Goal: Transaction & Acquisition: Book appointment/travel/reservation

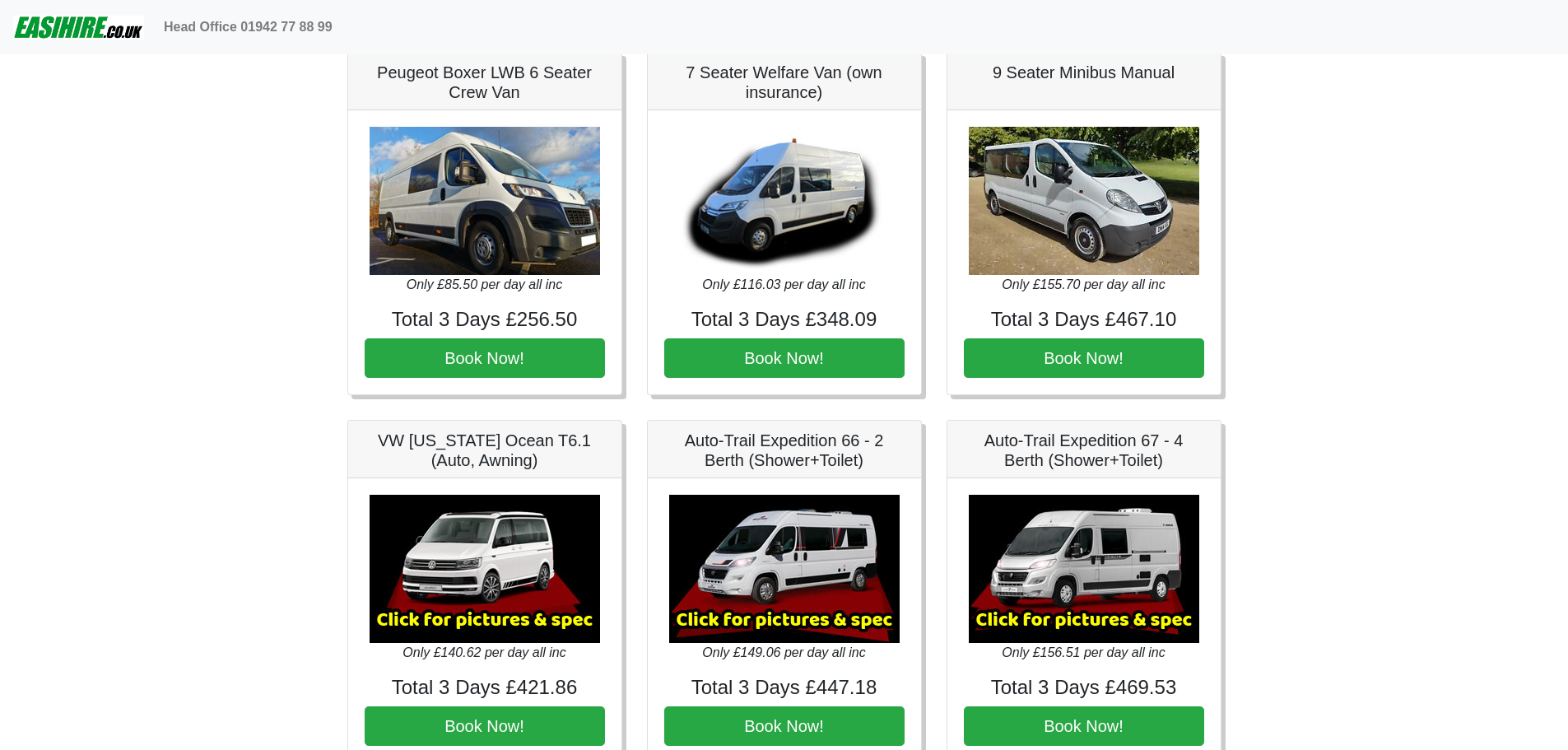
scroll to position [2604, 0]
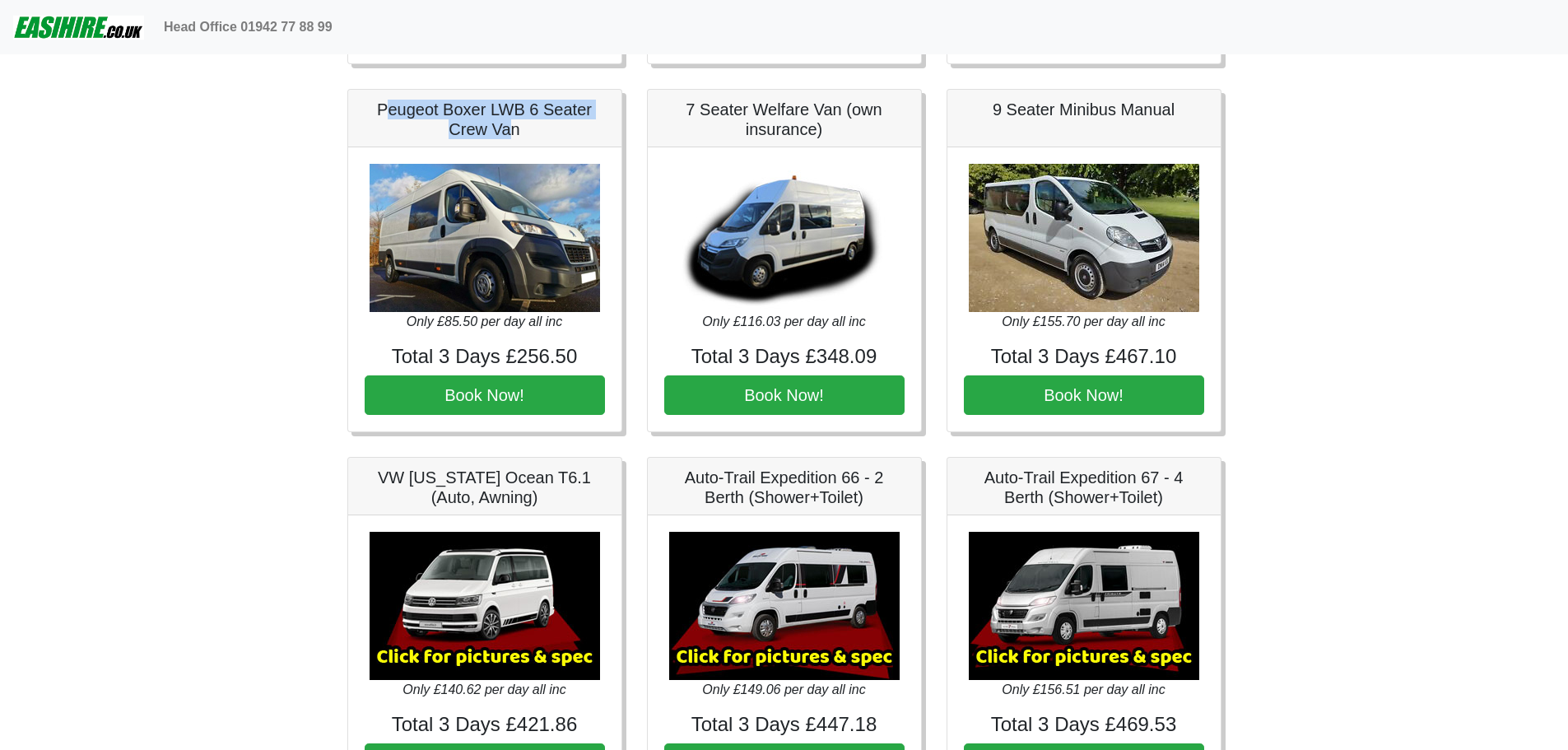
drag, startPoint x: 383, startPoint y: 113, endPoint x: 506, endPoint y: 132, distance: 124.5
click at [506, 132] on h5 "Peugeot Boxer LWB 6 Seater Crew Van" at bounding box center [485, 120] width 240 height 40
drag, startPoint x: 549, startPoint y: 142, endPoint x: 542, endPoint y: 138, distance: 8.1
click at [542, 138] on div "Peugeot Boxer LWB 6 Seater Crew Van" at bounding box center [485, 118] width 273 height 57
drag, startPoint x: 531, startPoint y: 132, endPoint x: 382, endPoint y: 114, distance: 150.1
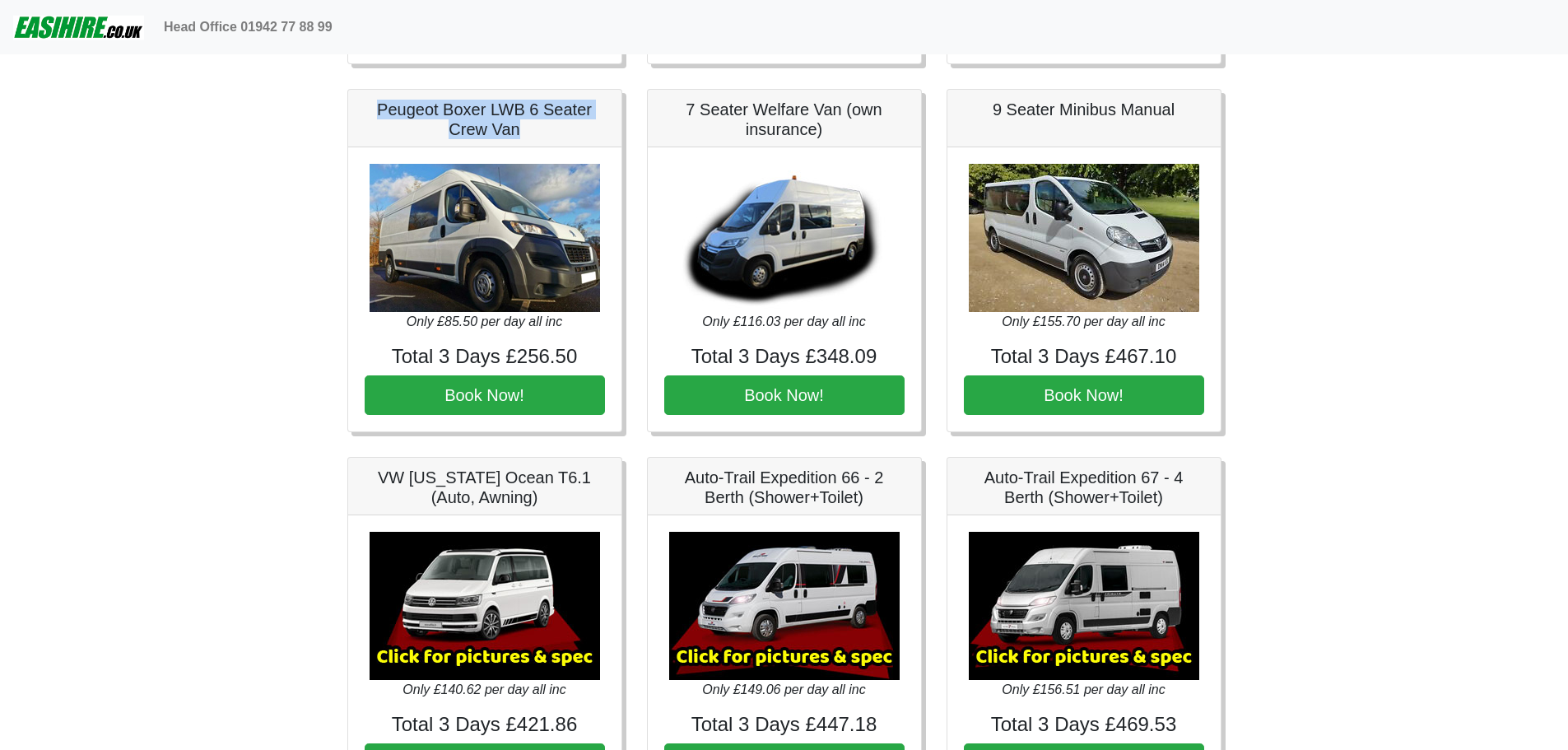
click at [382, 114] on h5 "Peugeot Boxer LWB 6 Seater Crew Van" at bounding box center [485, 120] width 240 height 40
click at [494, 232] on img at bounding box center [485, 238] width 231 height 148
click at [503, 394] on button "Book Now!" at bounding box center [485, 395] width 240 height 40
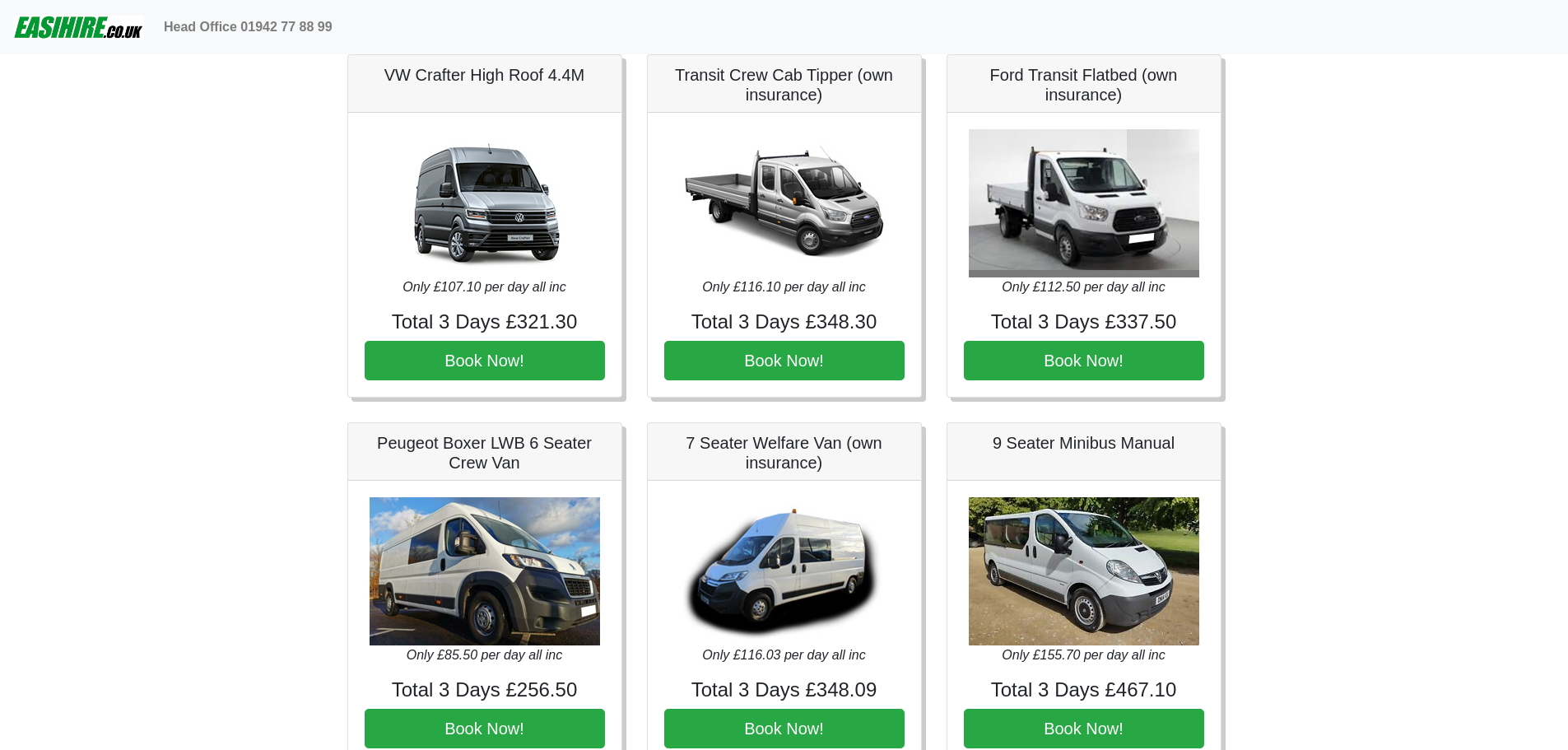
scroll to position [2270, 0]
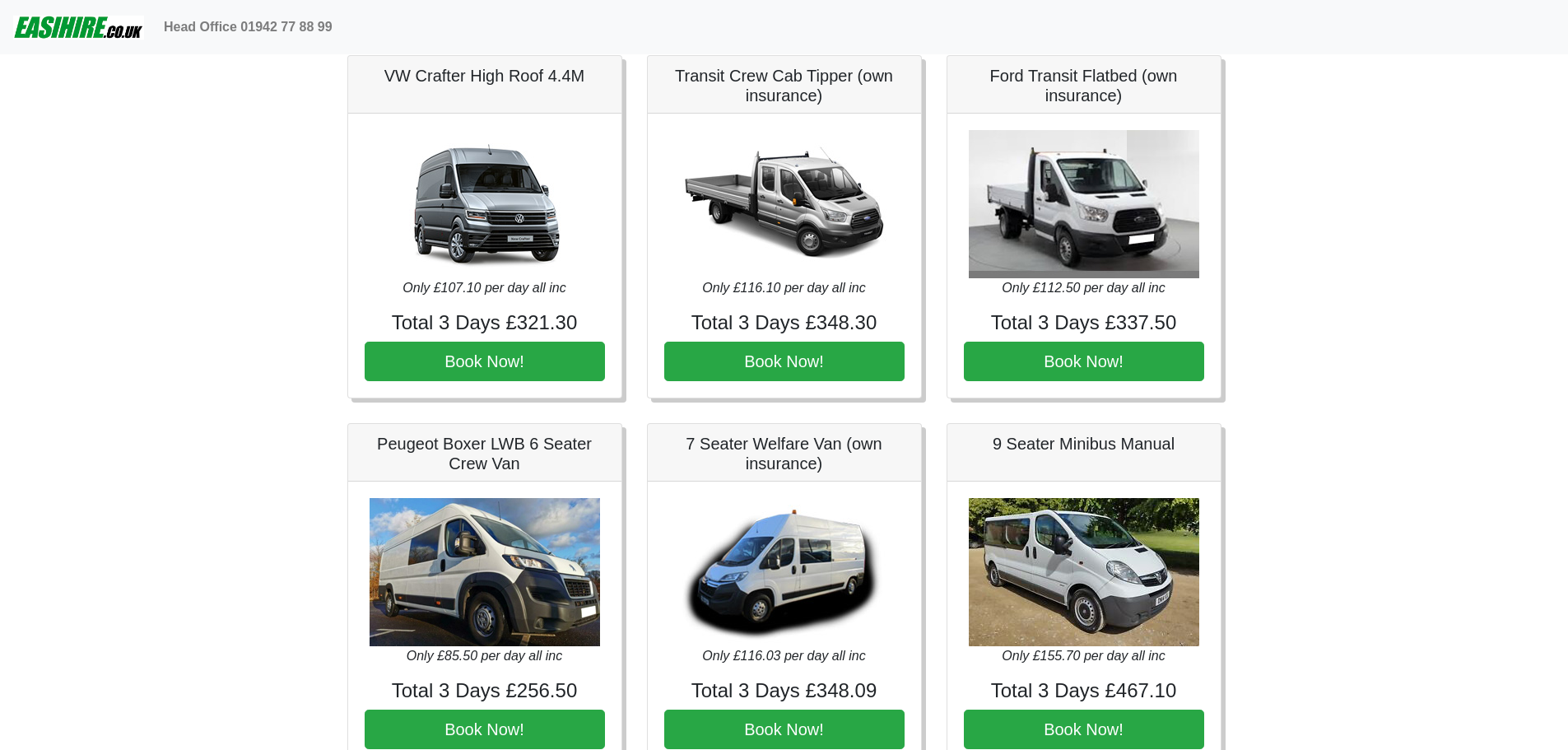
click at [494, 585] on img at bounding box center [485, 571] width 231 height 148
click at [549, 732] on button "Book Now!" at bounding box center [485, 729] width 240 height 40
